Goal: Transaction & Acquisition: Register for event/course

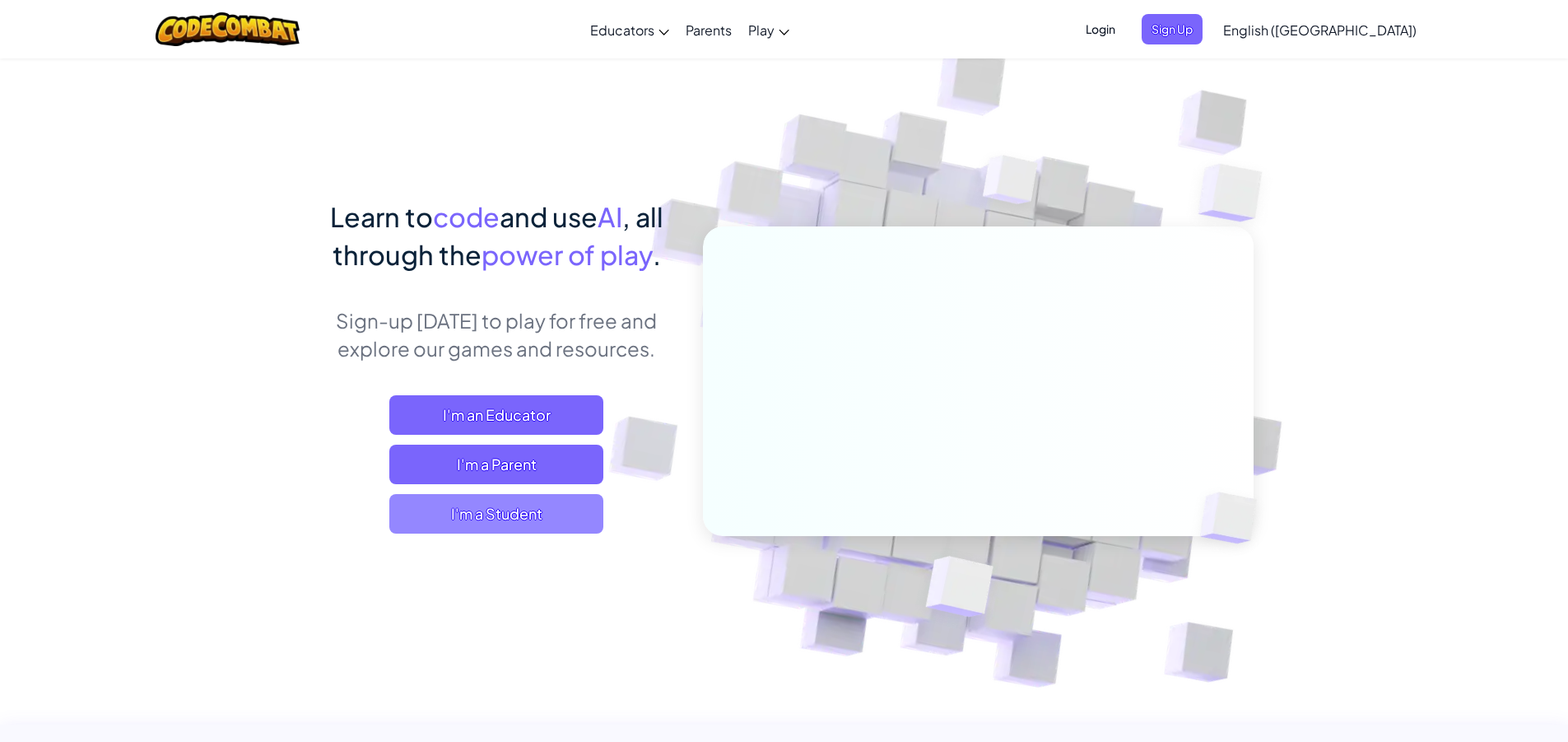
click at [537, 514] on span "I'm a Student" at bounding box center [496, 514] width 214 height 40
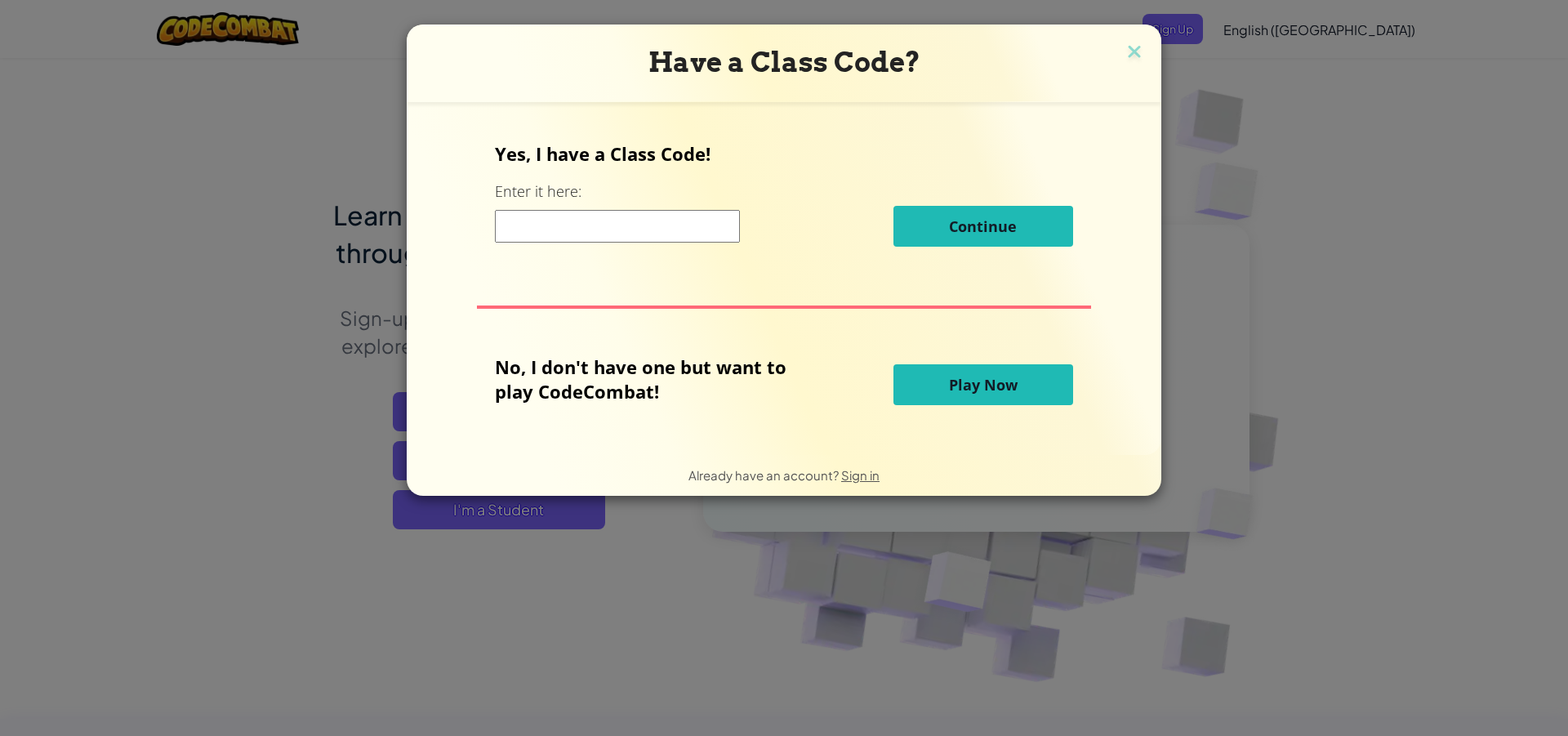
click at [524, 240] on input at bounding box center [617, 226] width 245 height 33
type input "GreenBoatShirt"
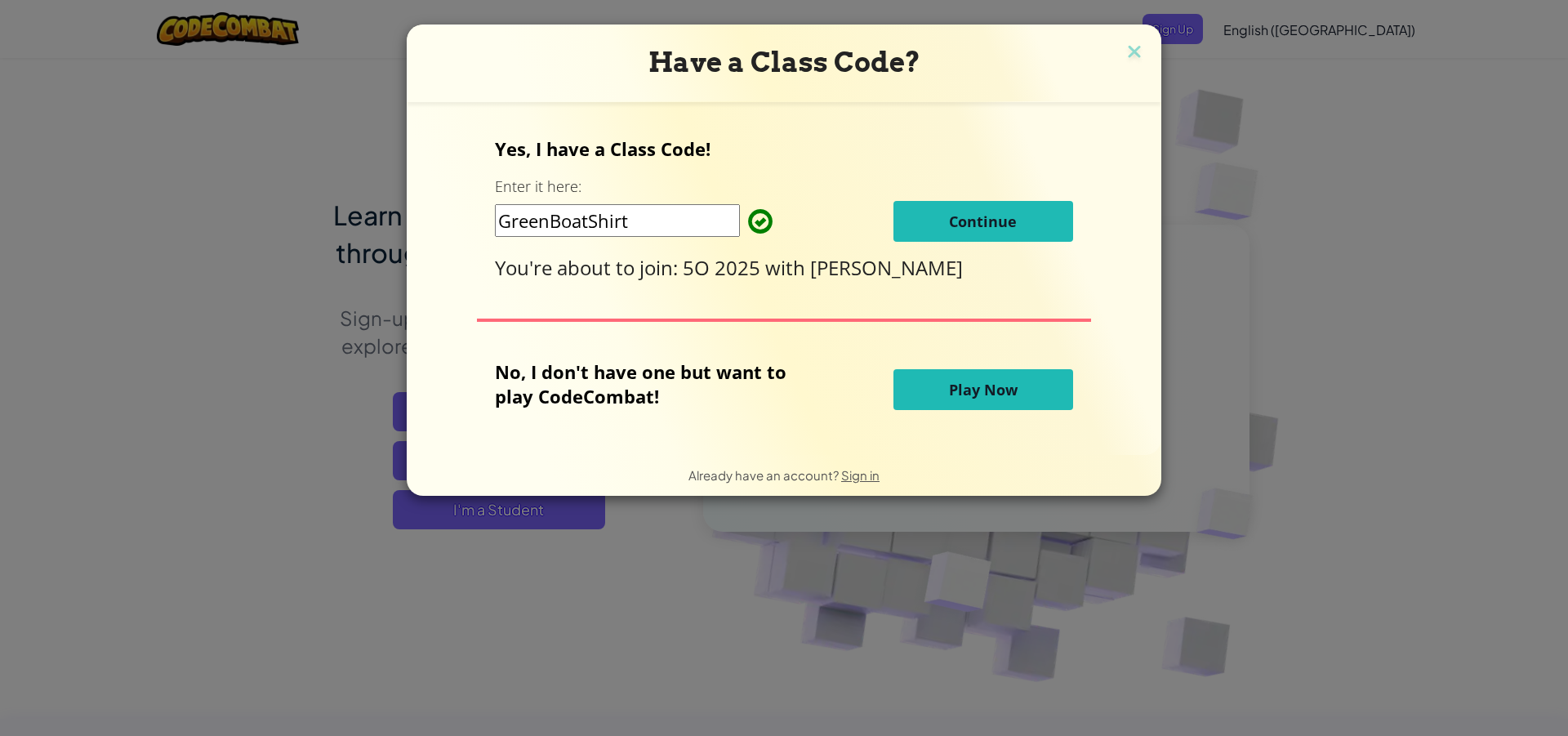
click at [970, 212] on span "Continue" at bounding box center [983, 221] width 67 height 20
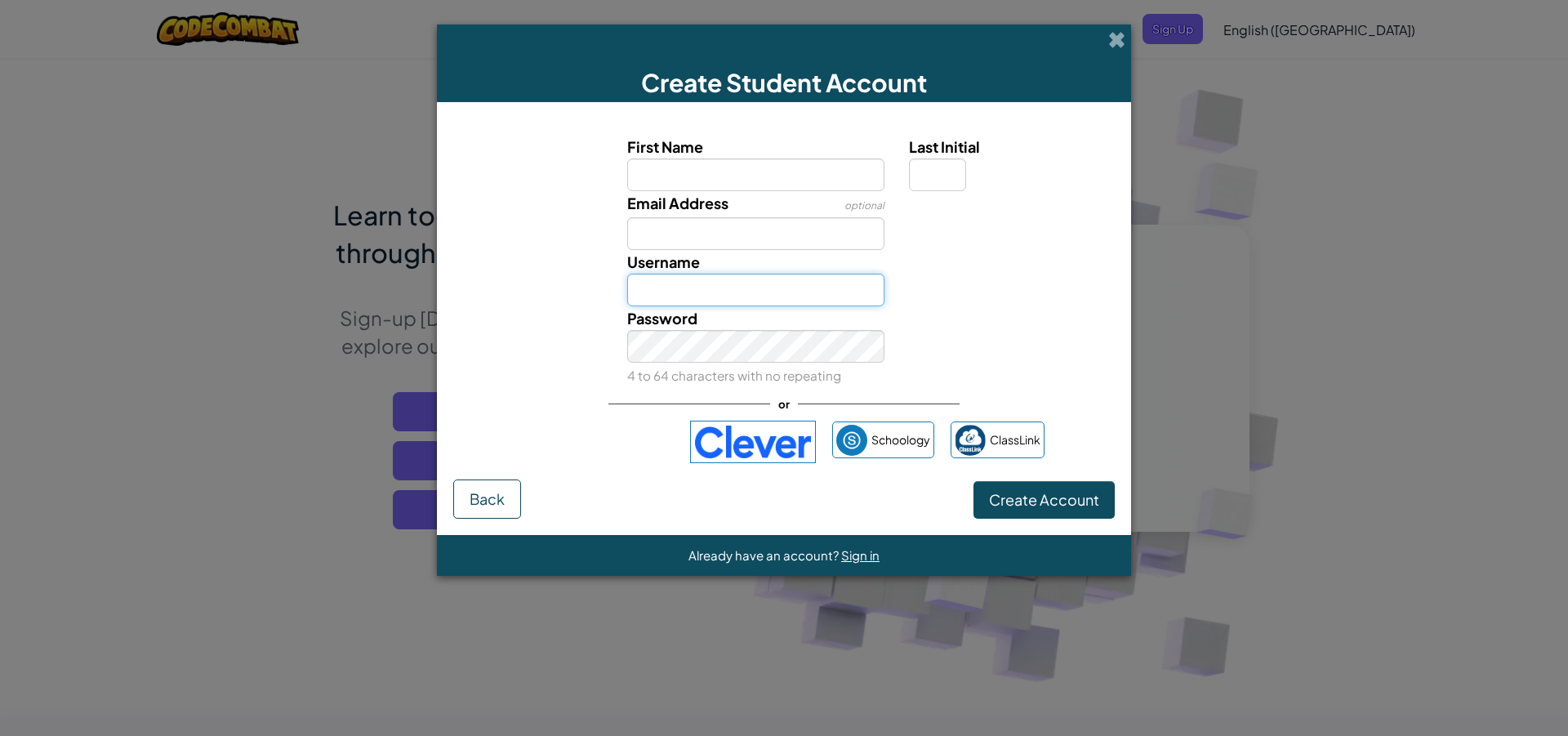
type input "webbm"
type input "MIA"
click at [911, 183] on input "Last Initial" at bounding box center [937, 175] width 58 height 33
type input "w"
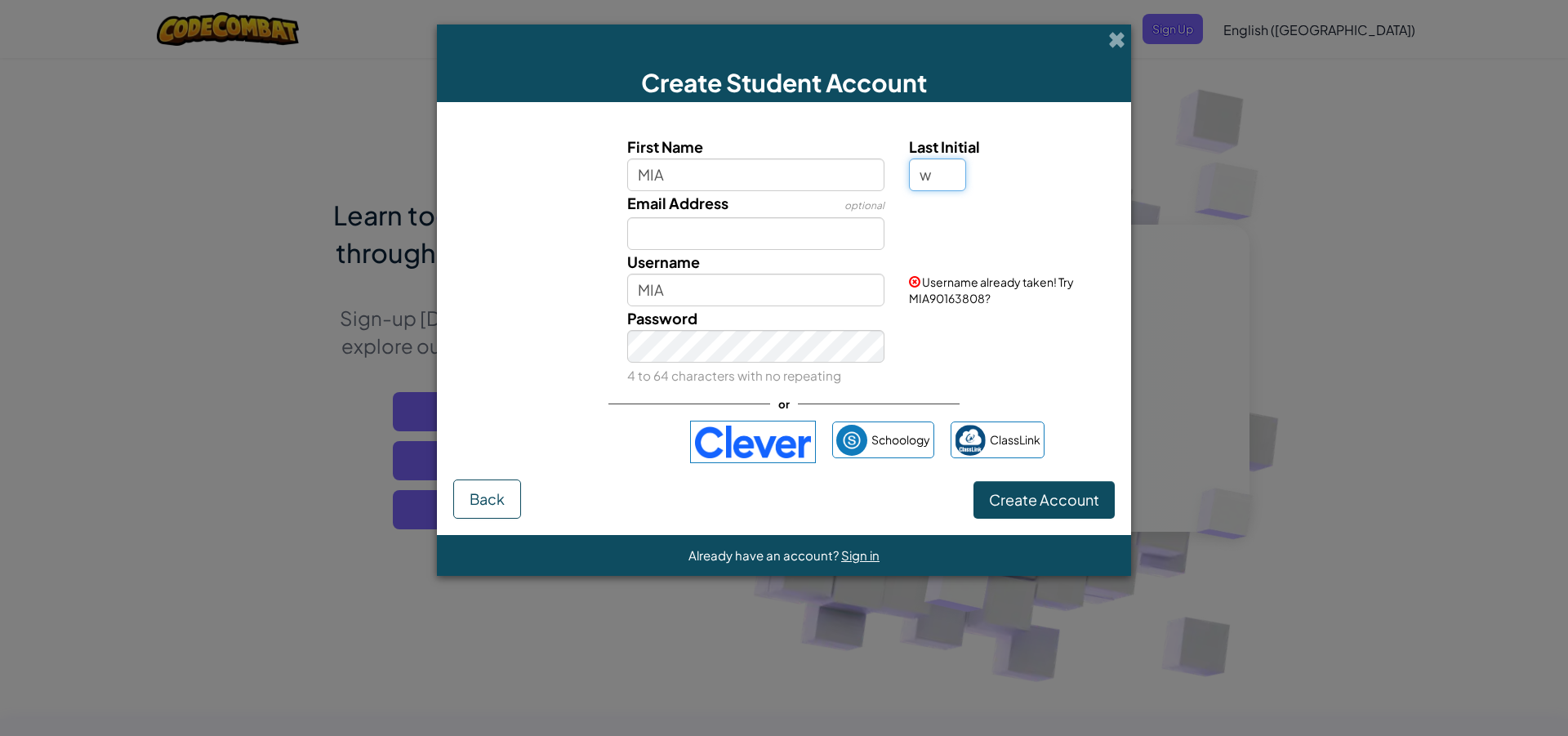
type input "MIAW"
click at [739, 183] on input "MIA" at bounding box center [756, 175] width 258 height 33
type input "MIA123"
type input "MIA123W"
click at [1112, 36] on span at bounding box center [1116, 39] width 17 height 17
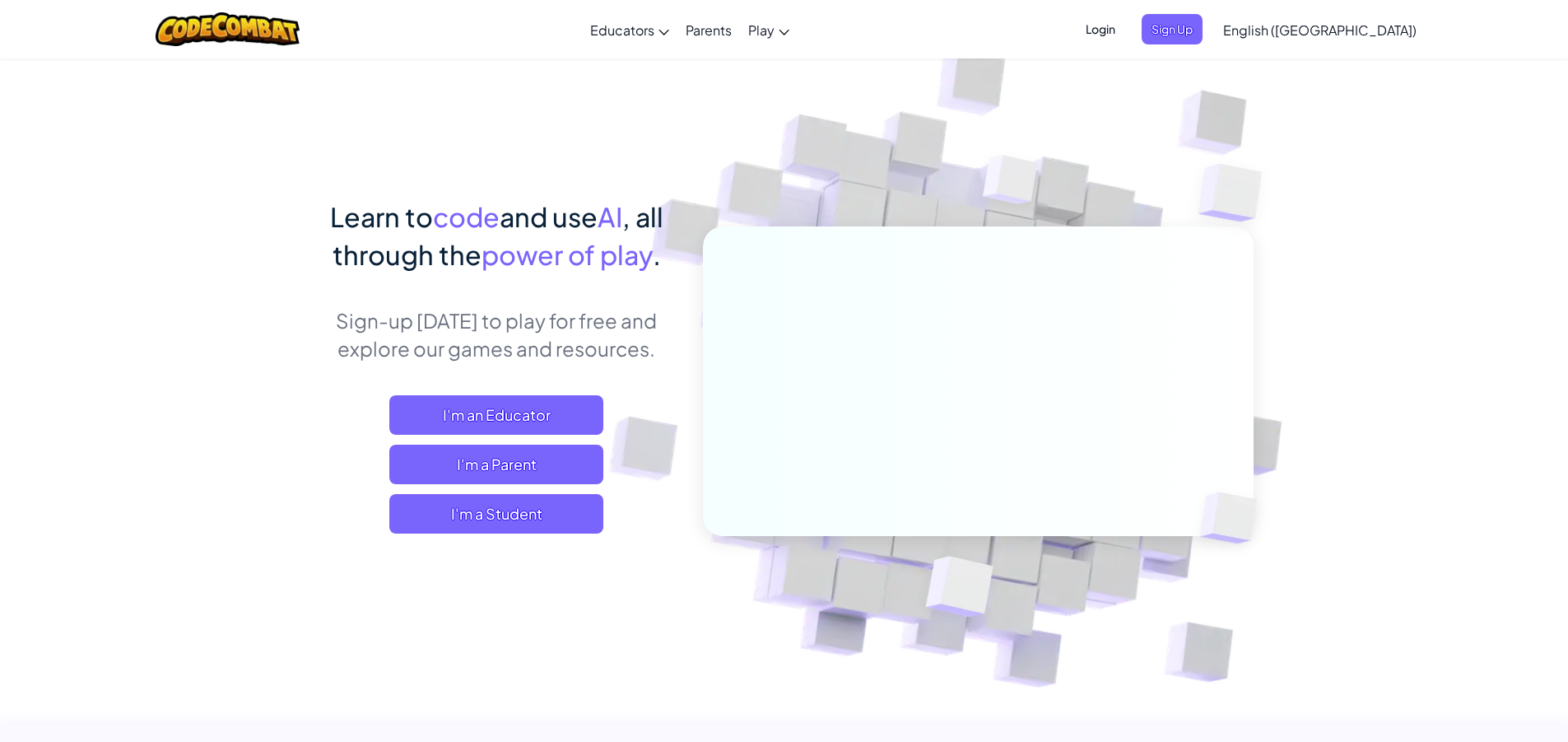
click at [1125, 24] on span "Login" at bounding box center [1100, 29] width 49 height 30
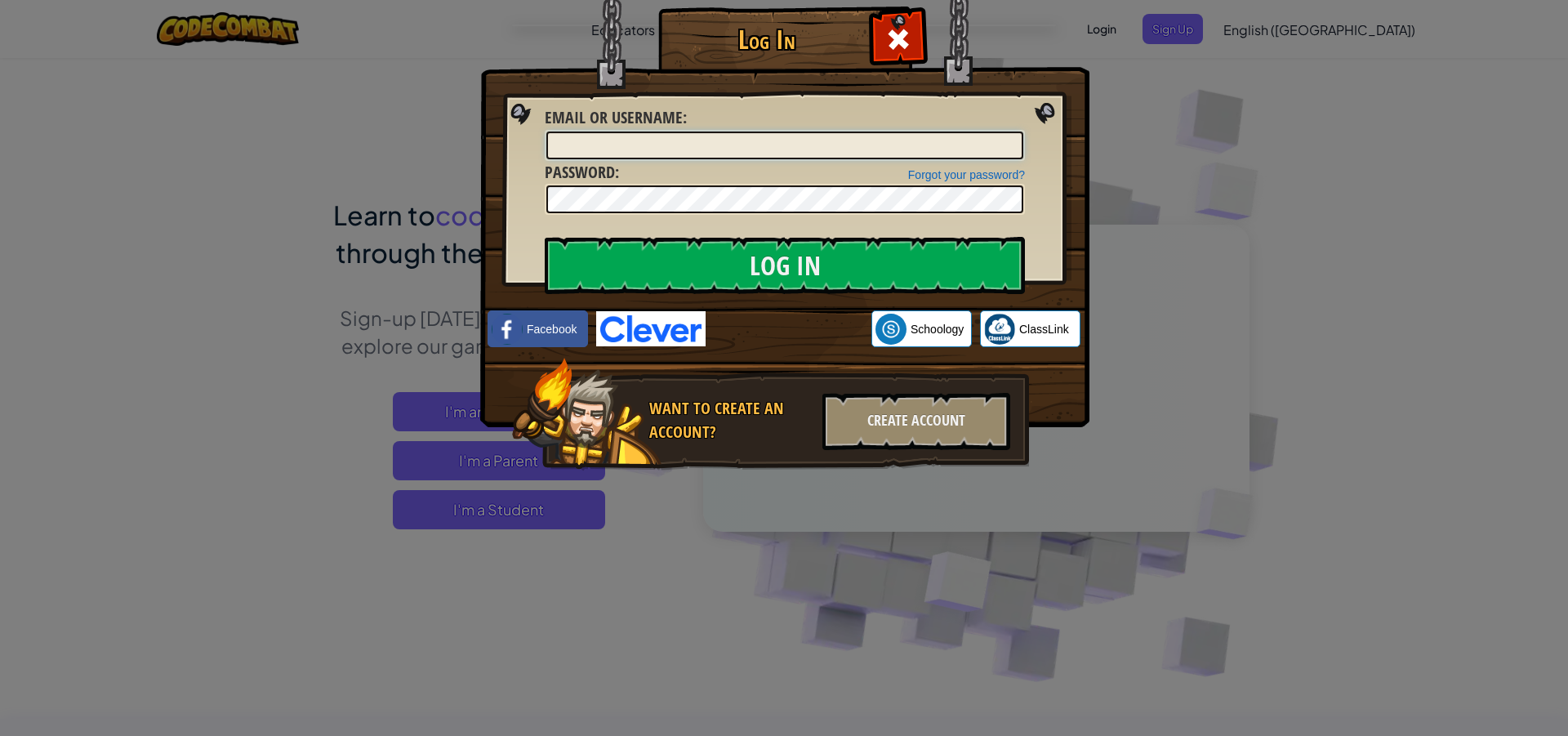
type input "webbm"
click at [870, 266] on input "Log In" at bounding box center [784, 266] width 480 height 58
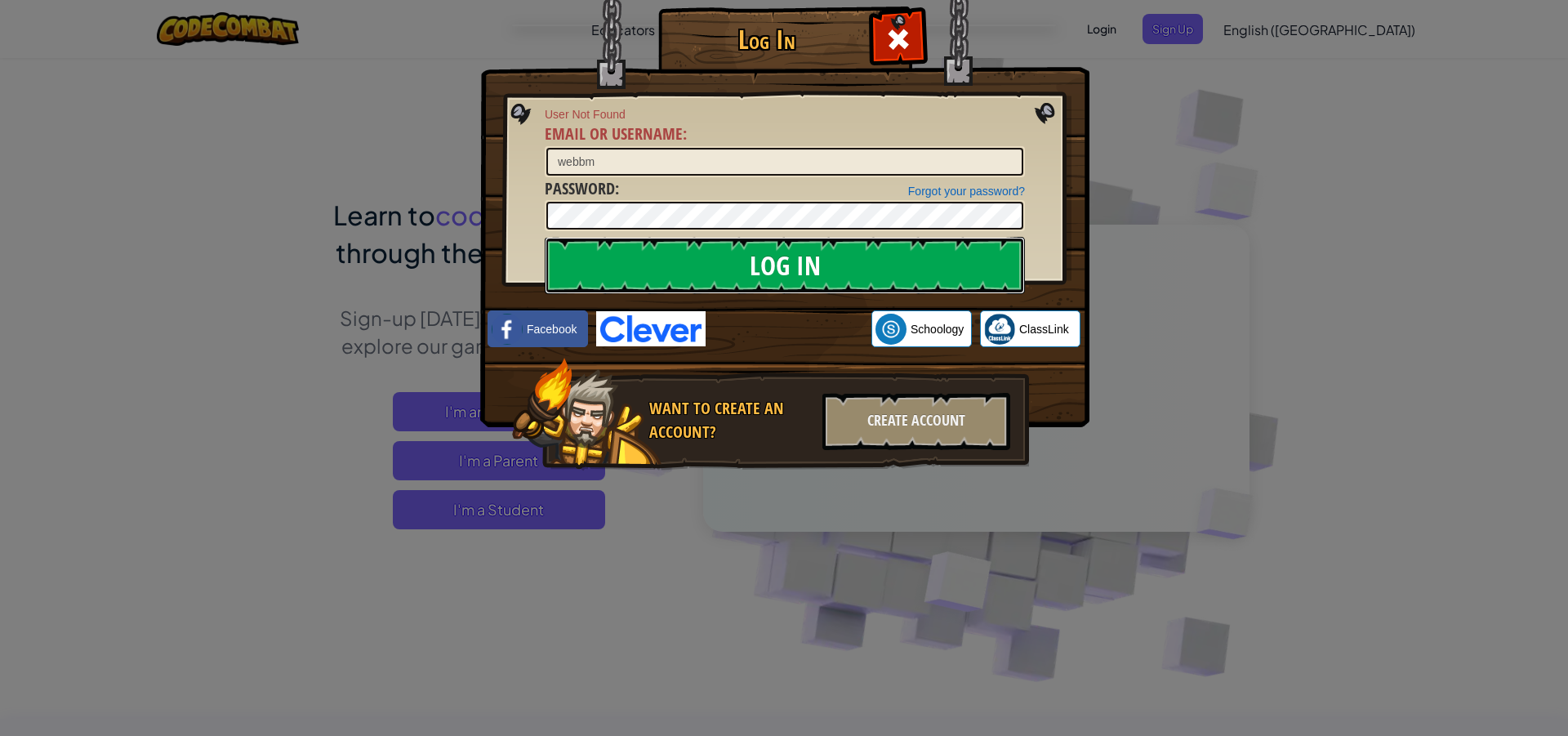
drag, startPoint x: 870, startPoint y: 266, endPoint x: 848, endPoint y: 259, distance: 23.1
click at [868, 266] on input "Log In" at bounding box center [784, 266] width 480 height 58
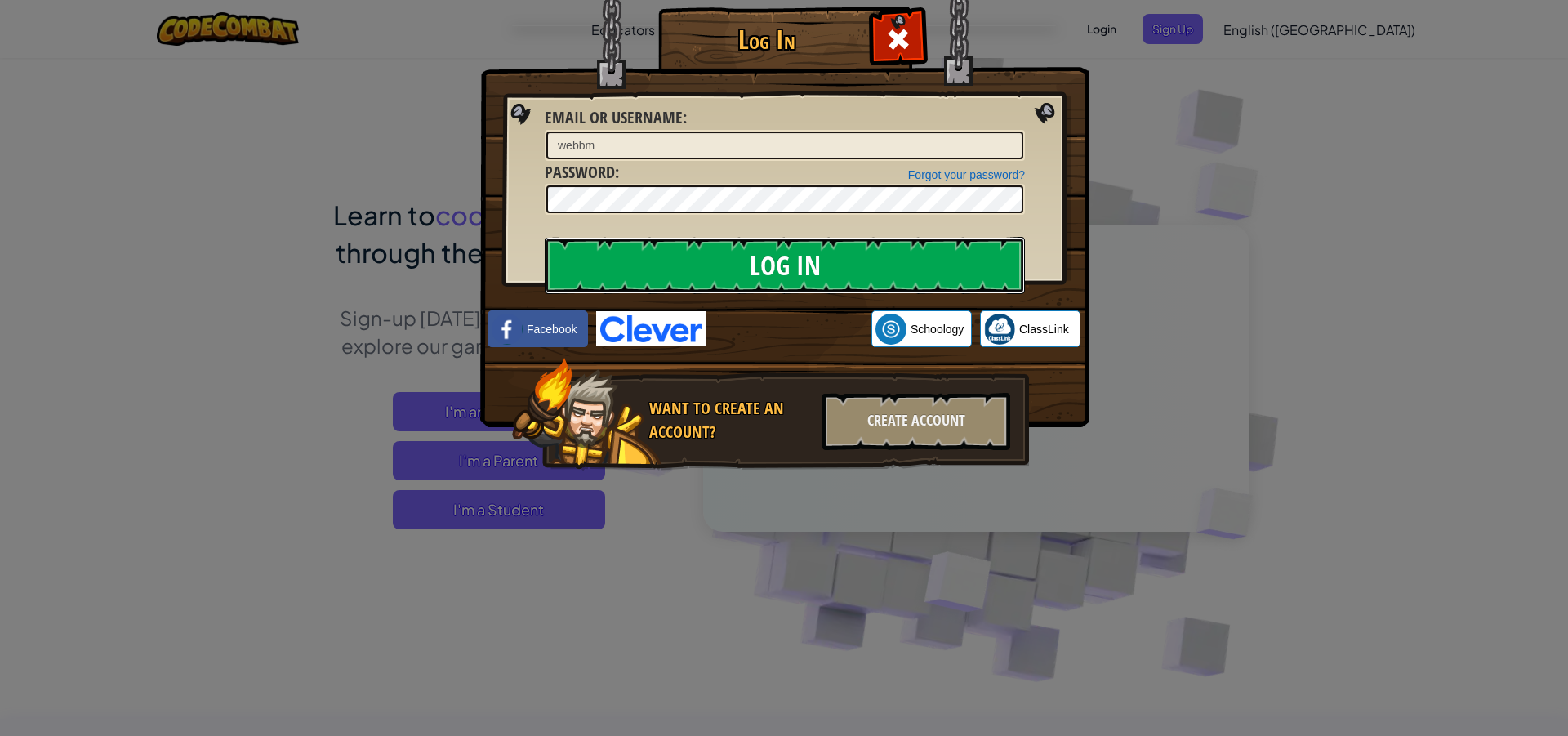
click at [848, 259] on input "Log In" at bounding box center [784, 266] width 480 height 58
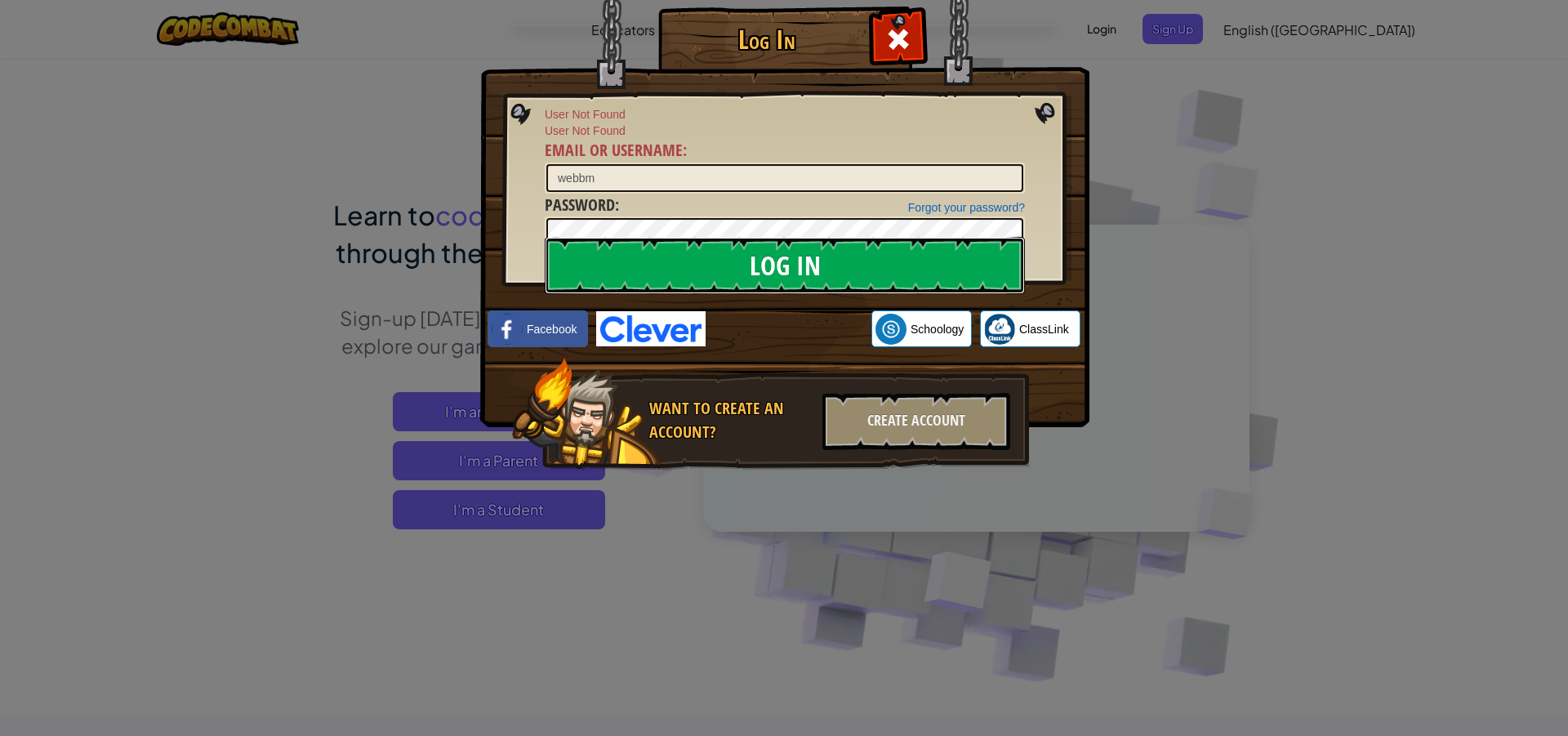
click at [827, 251] on input "Log In" at bounding box center [784, 266] width 480 height 58
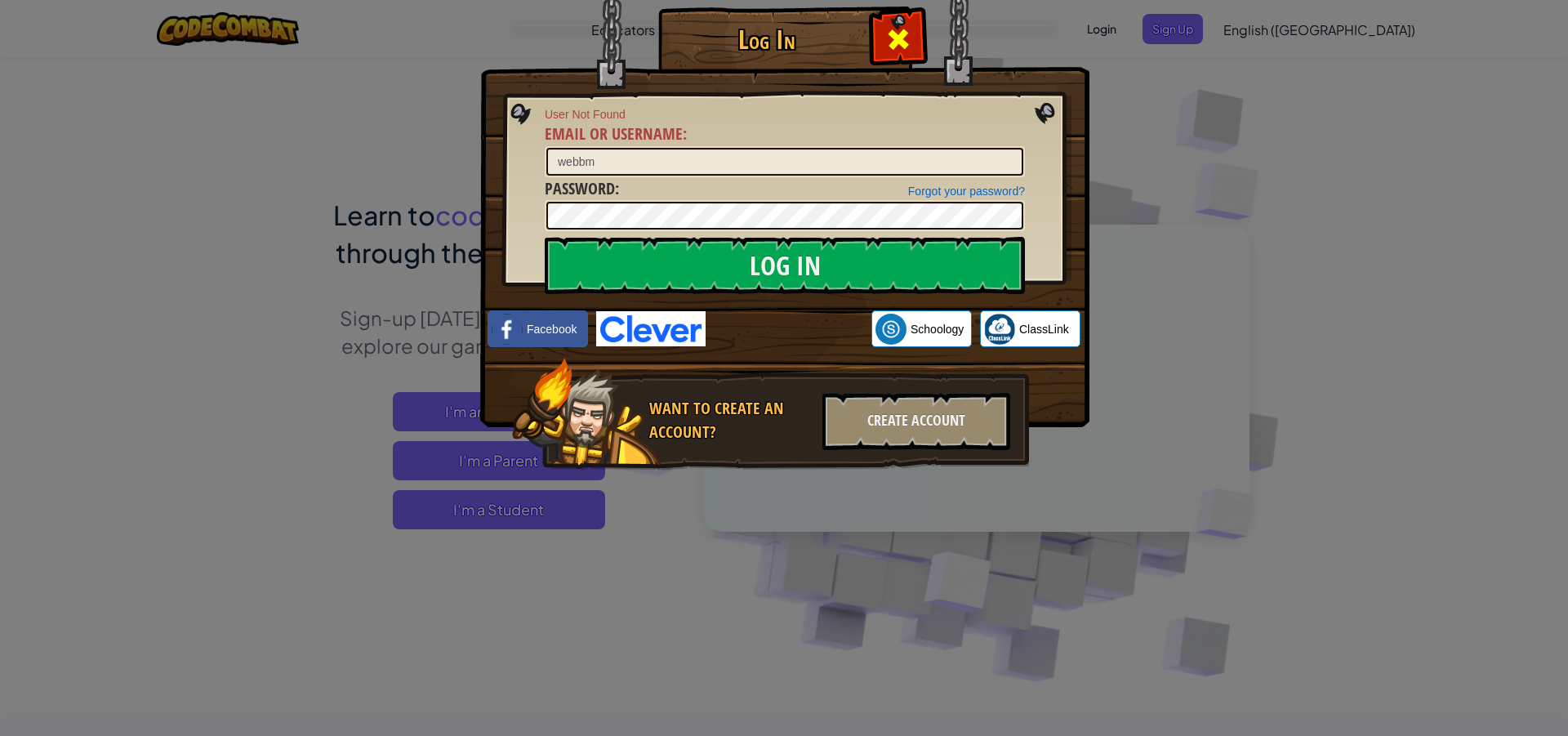
click at [900, 27] on span at bounding box center [898, 39] width 26 height 26
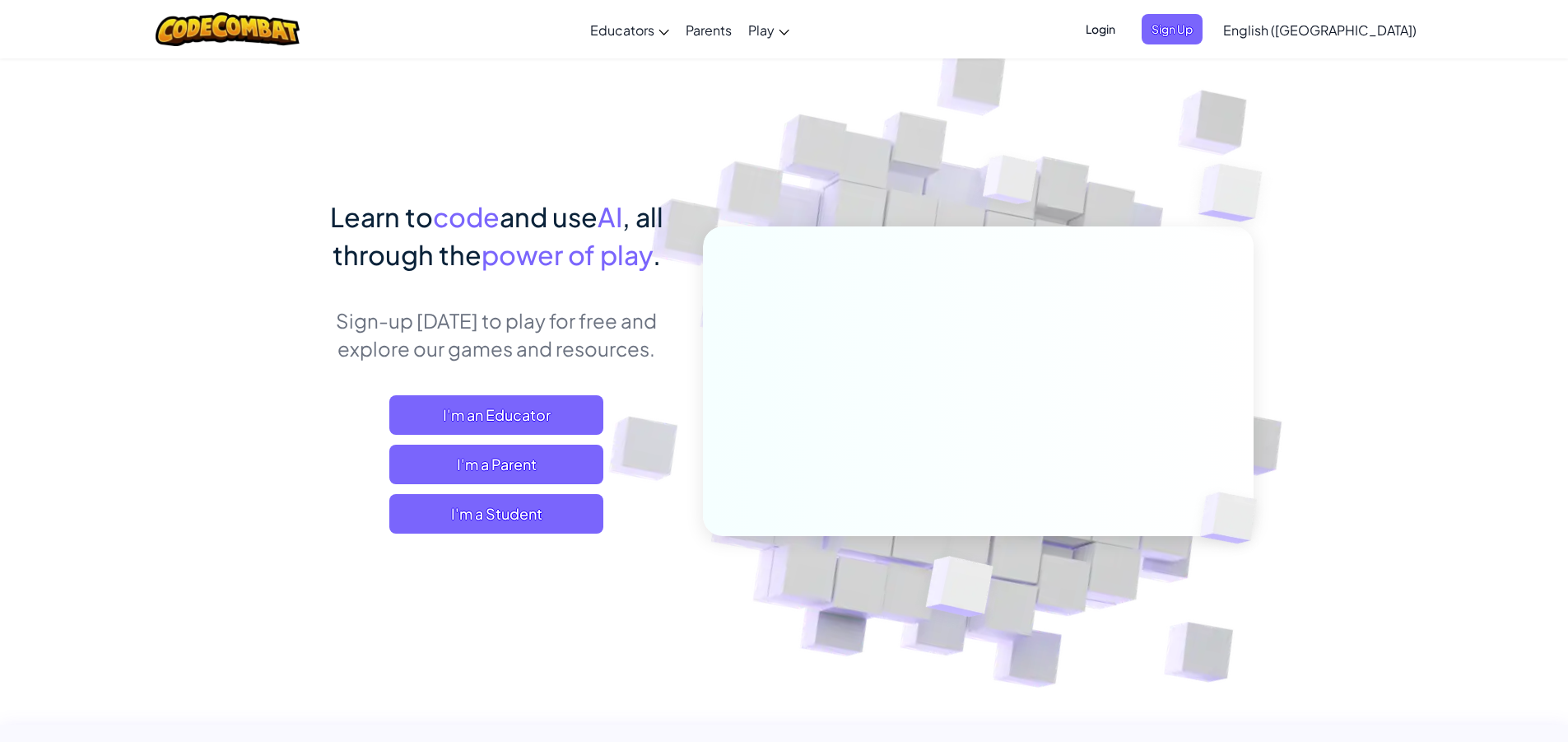
drag, startPoint x: 500, startPoint y: 491, endPoint x: 513, endPoint y: 532, distance: 43.2
click at [500, 492] on div "I'm an Educator I'm a Parent I'm a Student" at bounding box center [496, 464] width 363 height 138
click at [513, 532] on span "I'm a Student" at bounding box center [496, 514] width 214 height 40
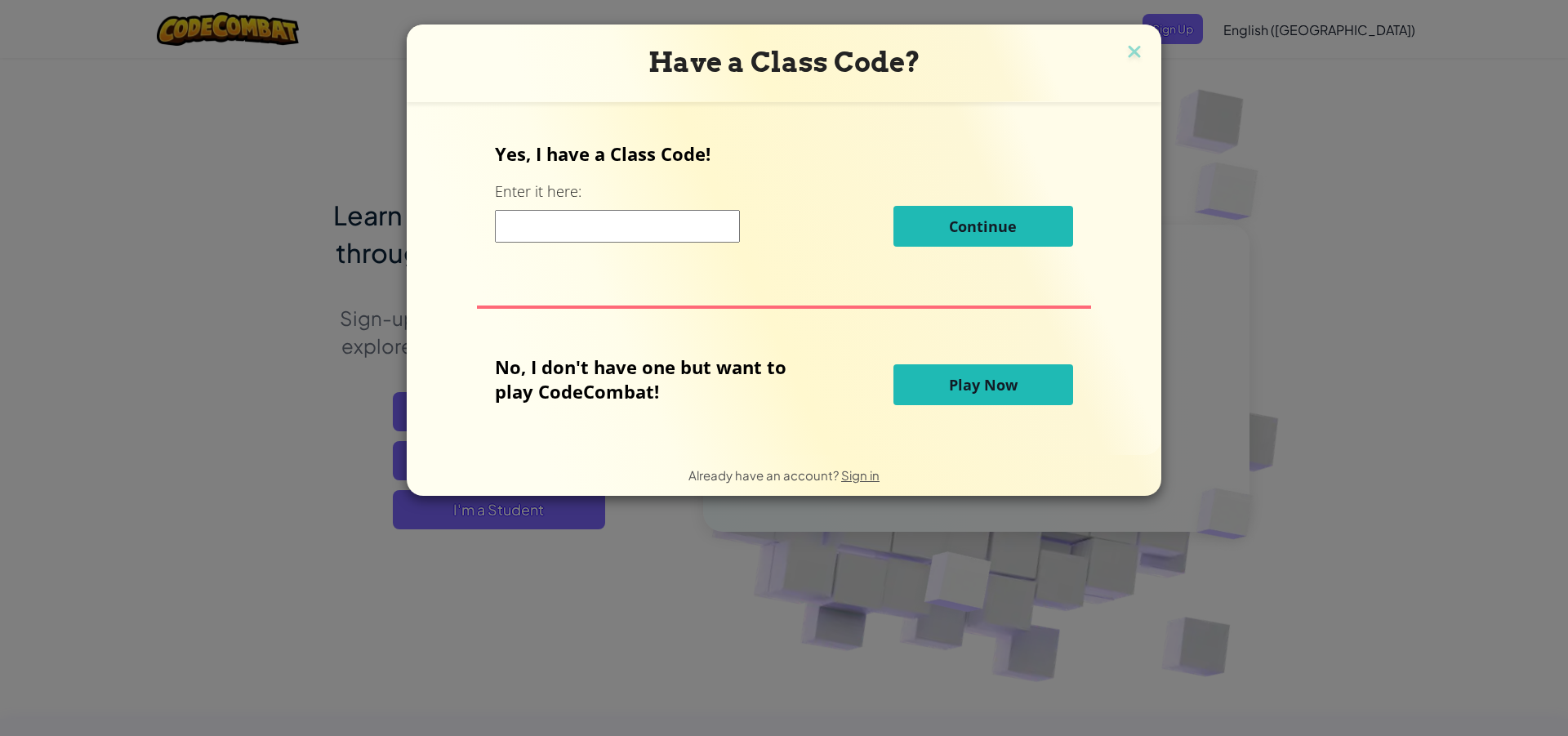
click at [586, 235] on input at bounding box center [617, 226] width 245 height 33
type input "GreenBoatShirt"
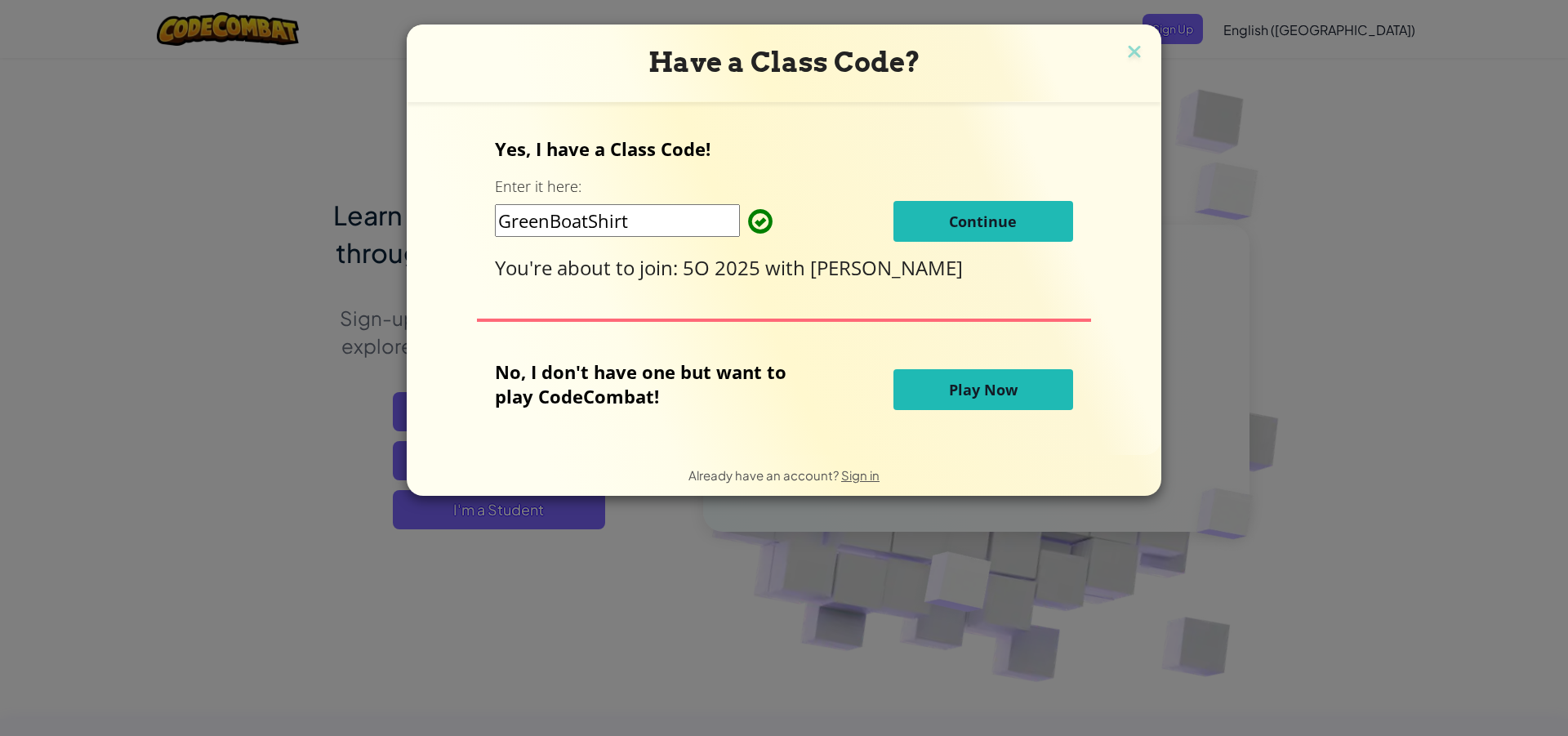
click at [1008, 223] on span "Continue" at bounding box center [983, 221] width 67 height 20
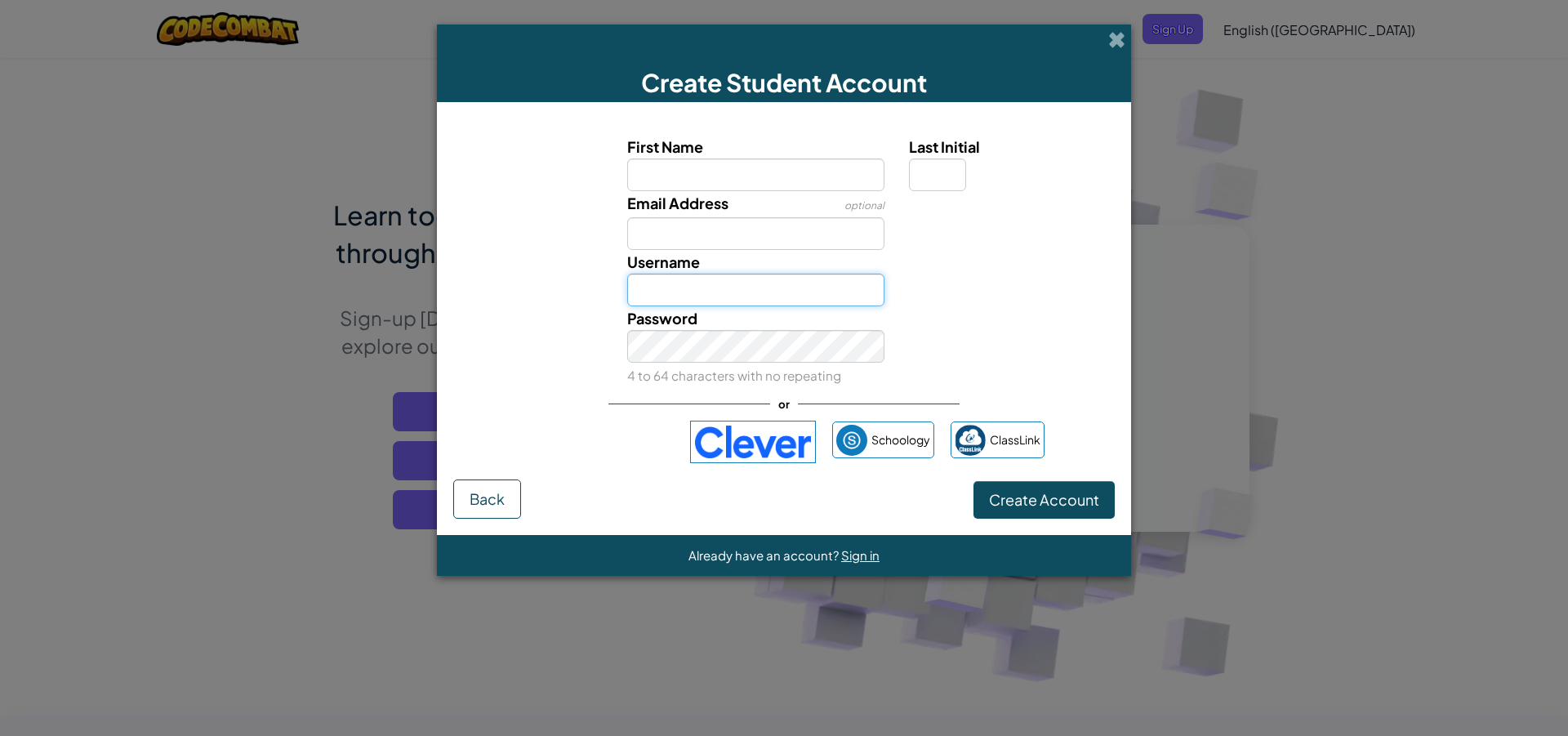
type input "webbm"
type input "mia"
type input "Mia"
click at [953, 181] on input "Last Initial" at bounding box center [937, 175] width 58 height 33
type input "w"
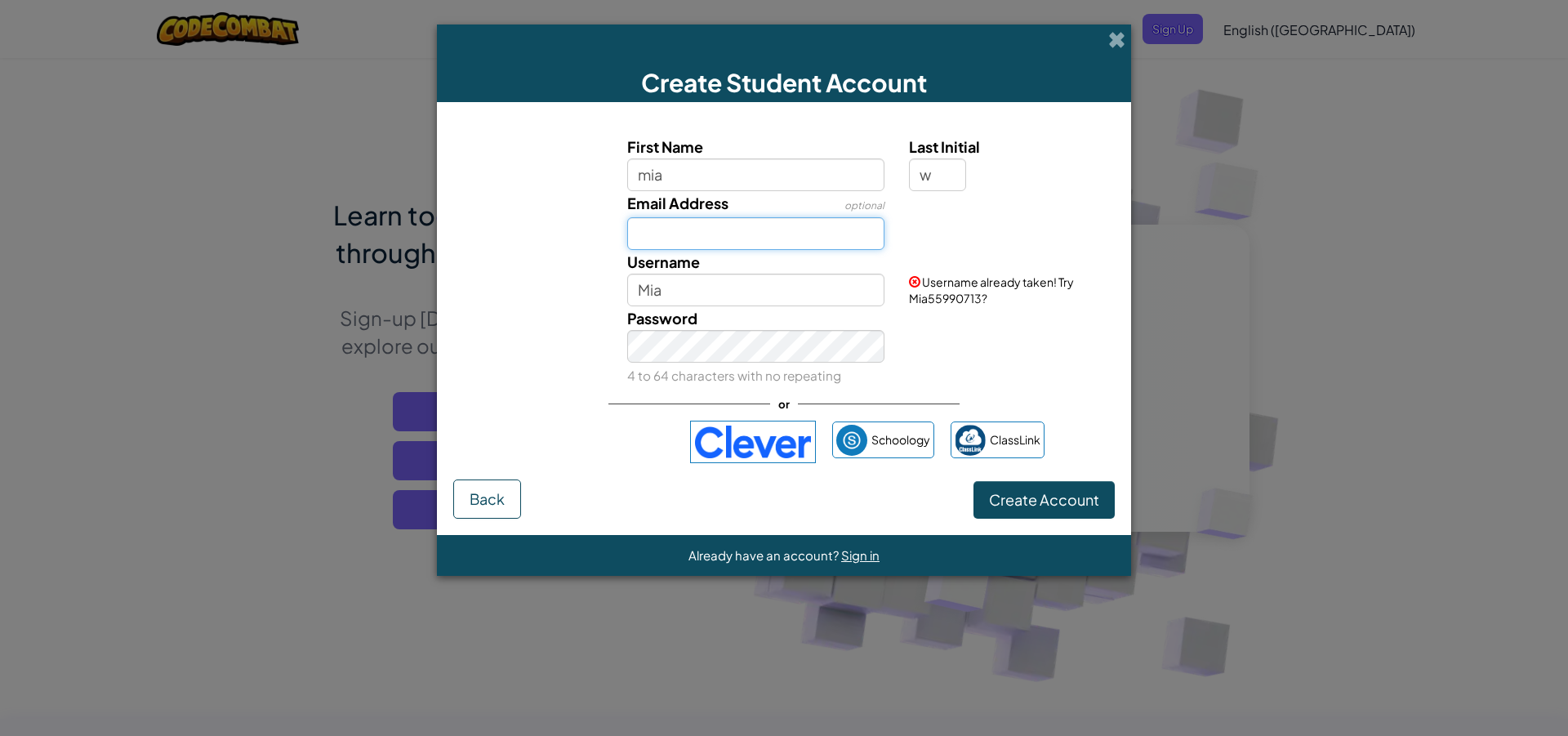
type input "MiaW"
click at [677, 236] on input "Email Address" at bounding box center [756, 233] width 258 height 33
type input "[EMAIL_ADDRESS][DOMAIN_NAME]"
click at [1080, 224] on link "Sign in" at bounding box center [1079, 222] width 35 height 15
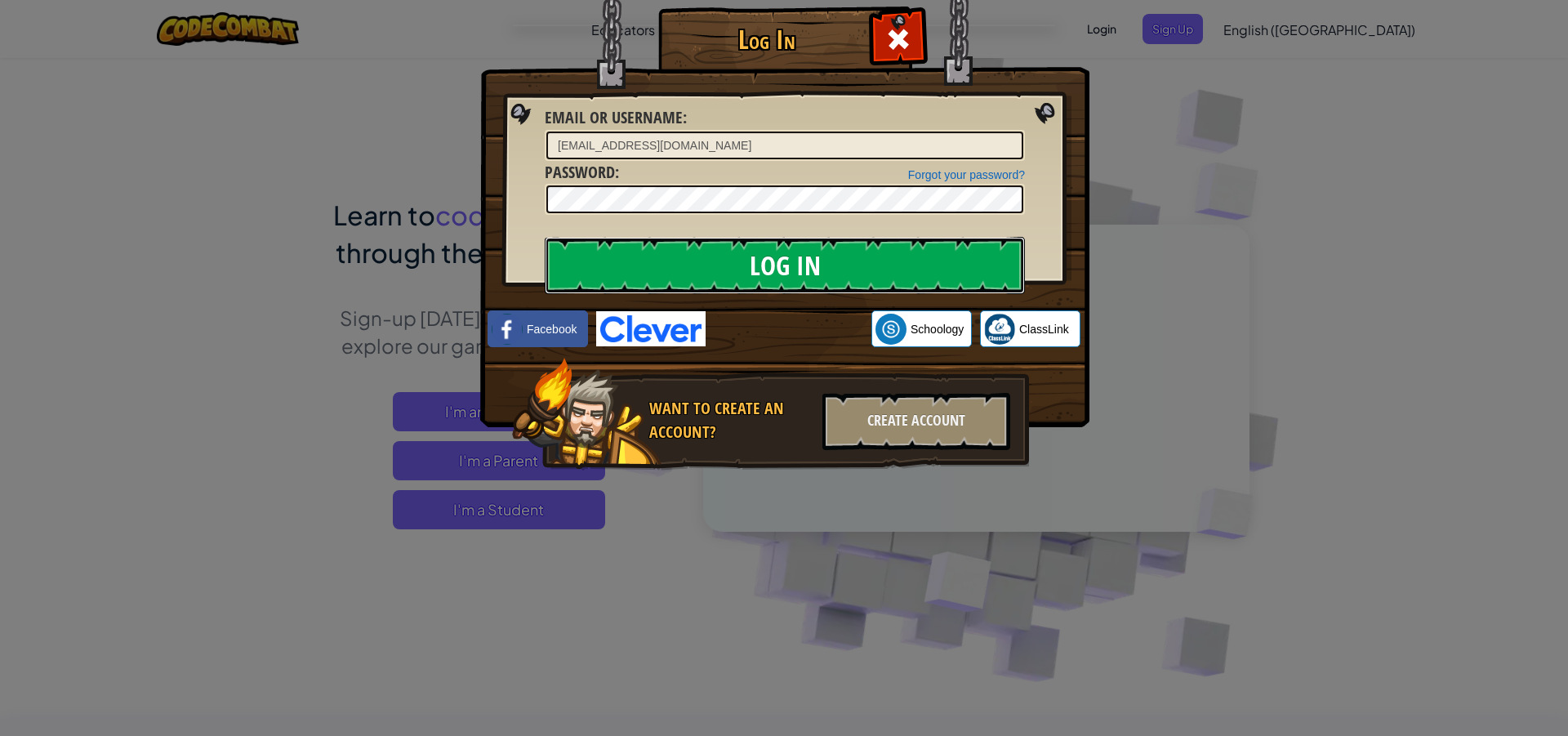
click at [748, 251] on input "Log In" at bounding box center [784, 266] width 480 height 58
